Goal: Task Accomplishment & Management: Use online tool/utility

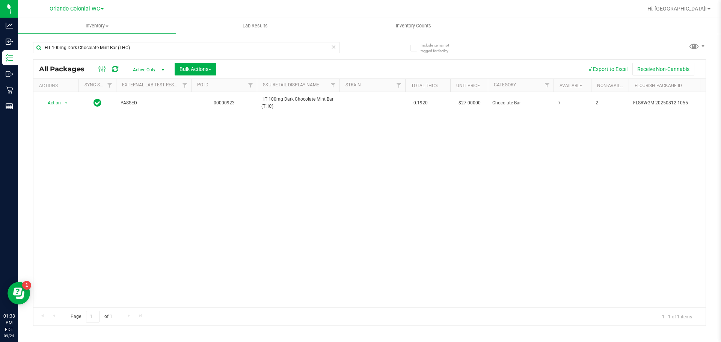
drag, startPoint x: 0, startPoint y: 0, endPoint x: 143, endPoint y: 40, distance: 148.2
click at [143, 40] on div "HT 100mg Dark Chocolate Mint Bar (THC)" at bounding box center [201, 47] width 336 height 24
click at [145, 44] on input "HT 100mg Dark Chocolate Mint Bar (THC)" at bounding box center [186, 47] width 307 height 11
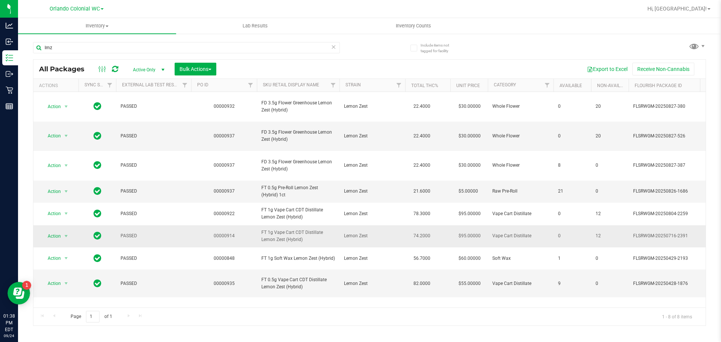
click at [291, 229] on span "FT 1g Vape Cart CDT Distillate Lemon Zest (Hybrid)" at bounding box center [298, 236] width 74 height 14
copy tr "FT 1g Vape Cart CDT Distillate Lemon Zest (Hybrid)"
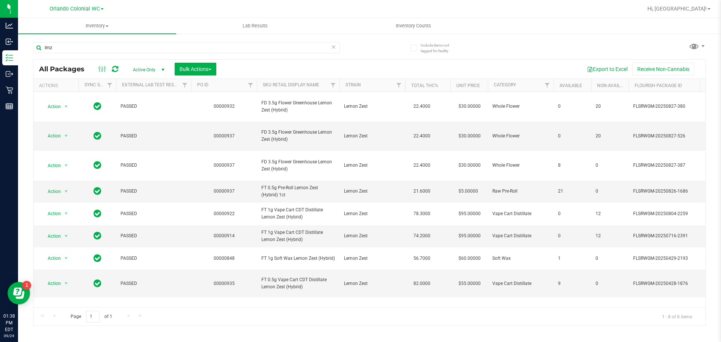
click at [181, 54] on div "lmz" at bounding box center [186, 50] width 307 height 17
click at [179, 46] on input "lmz" at bounding box center [186, 47] width 307 height 11
paste input "FT 1g Vape Cart CDT Distillate Lemon Zest (Hybrid)"
click at [179, 45] on input "lmz" at bounding box center [186, 47] width 307 height 11
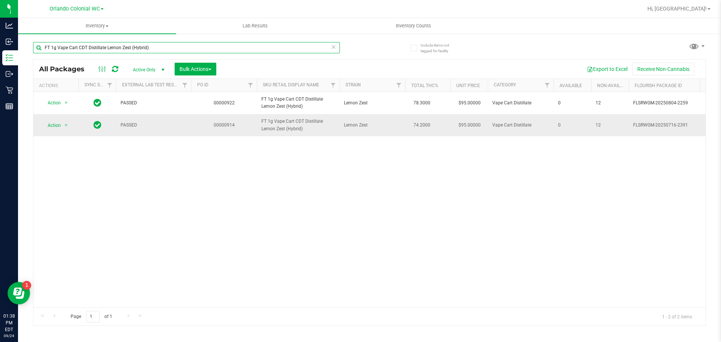
type input "FT 1g Vape Cart CDT Distillate Lemon Zest (Hybrid)"
click at [50, 136] on td "Action Action Edit attributes Global inventory Locate package Package audit log…" at bounding box center [55, 125] width 45 height 22
click at [51, 131] on span "Action" at bounding box center [51, 125] width 20 height 11
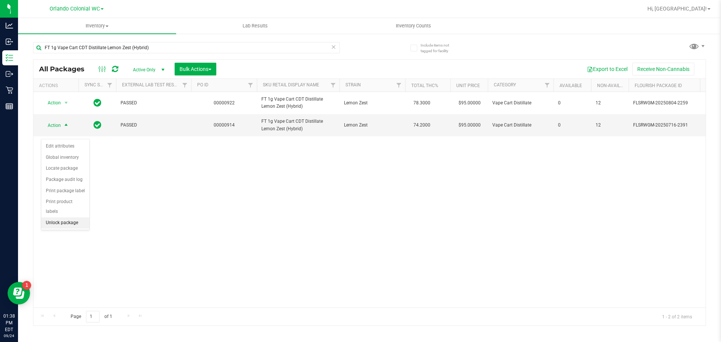
click at [77, 217] on li "Unlock package" at bounding box center [65, 222] width 48 height 11
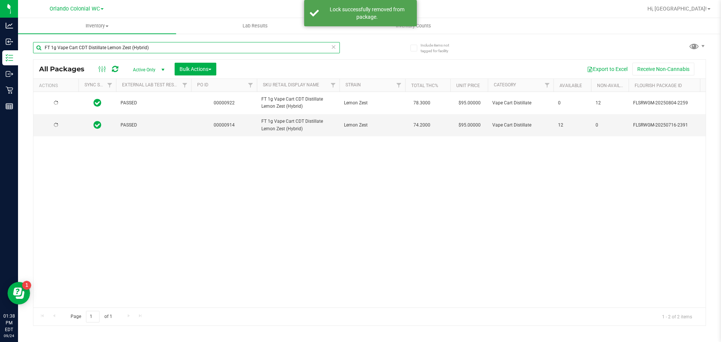
click at [178, 50] on input "FT 1g Vape Cart CDT Distillate Lemon Zest (Hybrid)" at bounding box center [186, 47] width 307 height 11
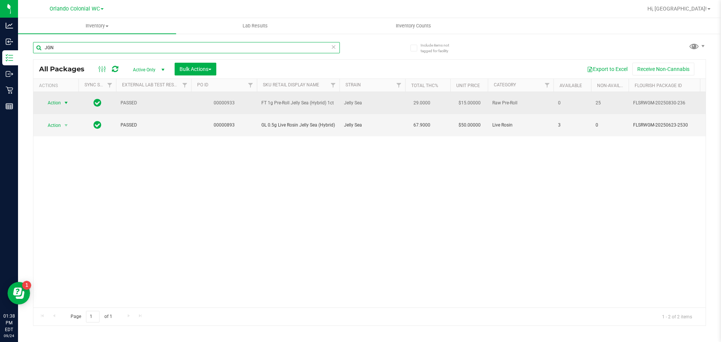
type input "JGN"
click at [52, 102] on span "Action" at bounding box center [51, 103] width 20 height 11
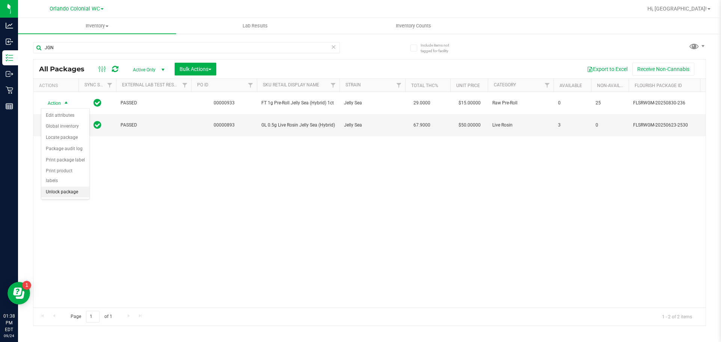
click at [65, 187] on li "Unlock package" at bounding box center [65, 192] width 48 height 11
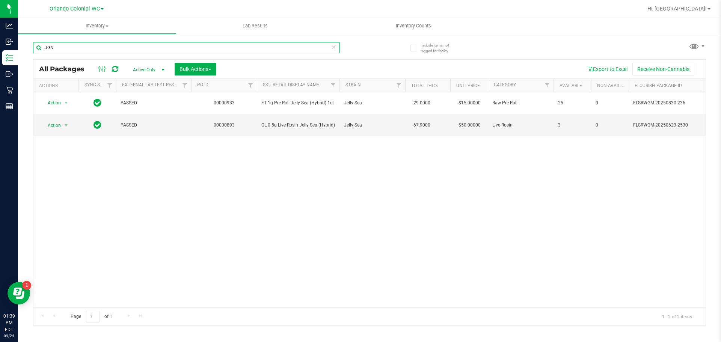
click at [96, 44] on input "JGN" at bounding box center [186, 47] width 307 height 11
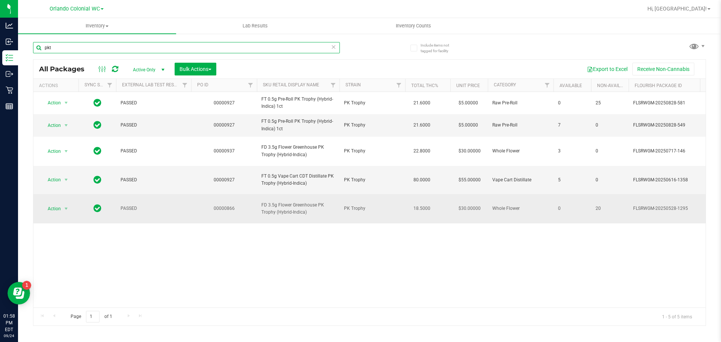
type input "pkt"
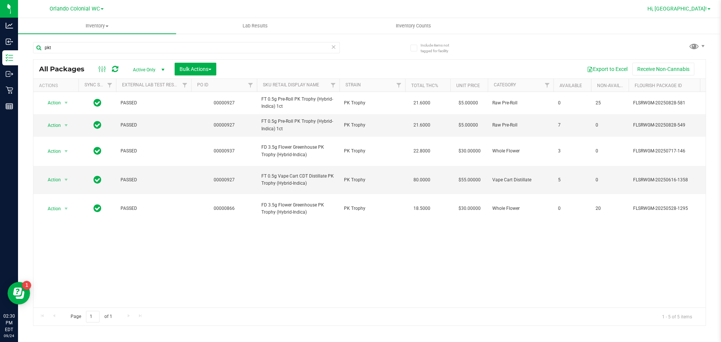
click at [695, 6] on span "Hi, [GEOGRAPHIC_DATA]!" at bounding box center [676, 9] width 59 height 6
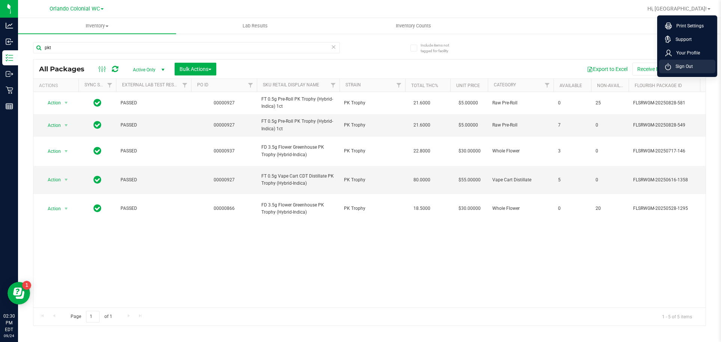
click at [684, 65] on span "Sign Out" at bounding box center [682, 67] width 22 height 8
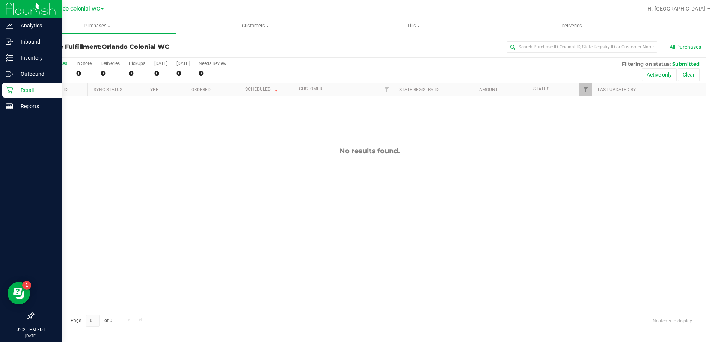
click at [14, 89] on p "Retail" at bounding box center [35, 90] width 45 height 9
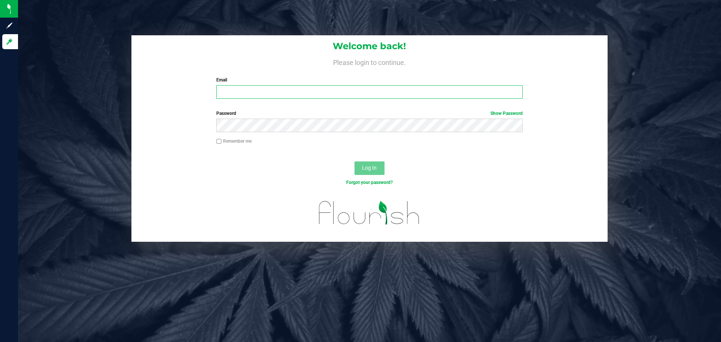
click at [282, 91] on input "Email" at bounding box center [369, 92] width 306 height 14
click at [253, 96] on input "Email" at bounding box center [369, 92] width 306 height 14
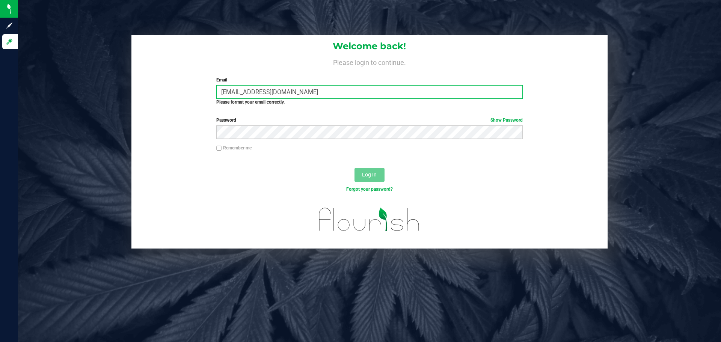
type input "relewis@liveparallel.com"
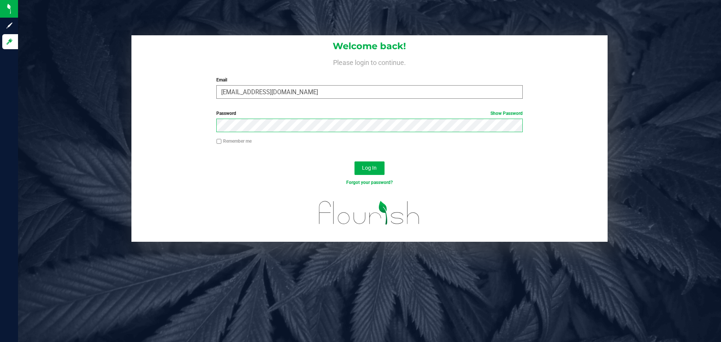
click at [354, 161] on button "Log In" at bounding box center [369, 168] width 30 height 14
